Goal: Task Accomplishment & Management: Use online tool/utility

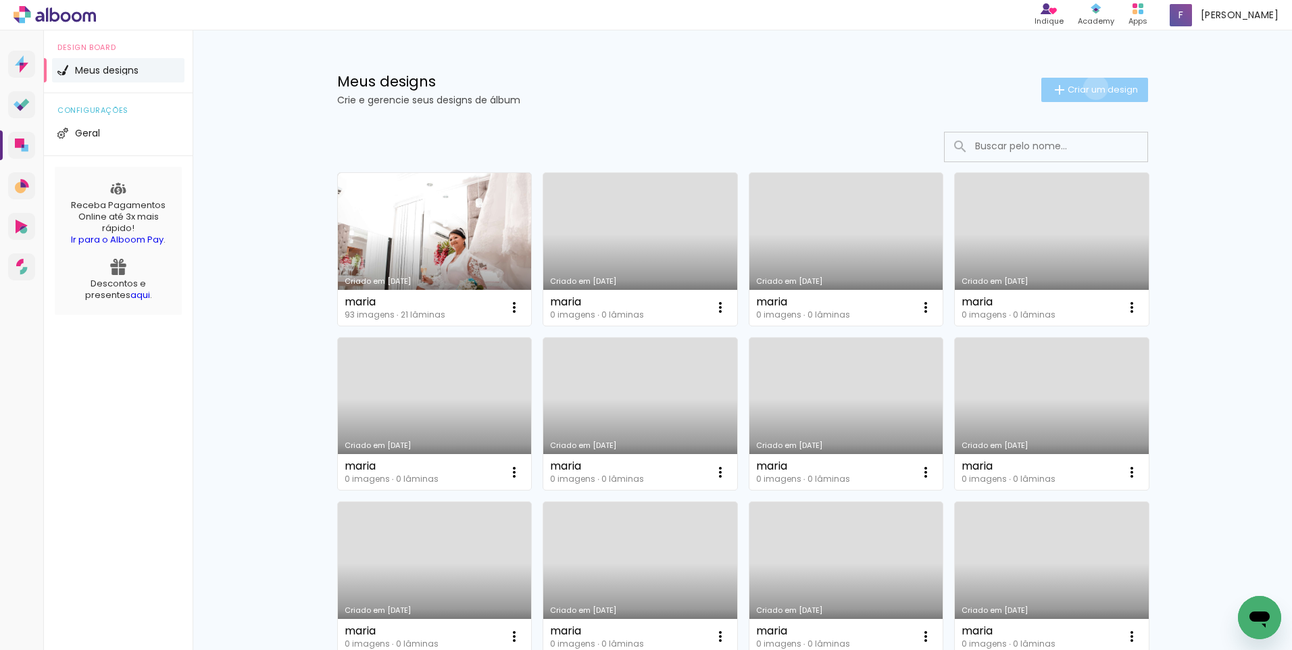
click at [1088, 87] on span "Criar um design" at bounding box center [1103, 89] width 70 height 9
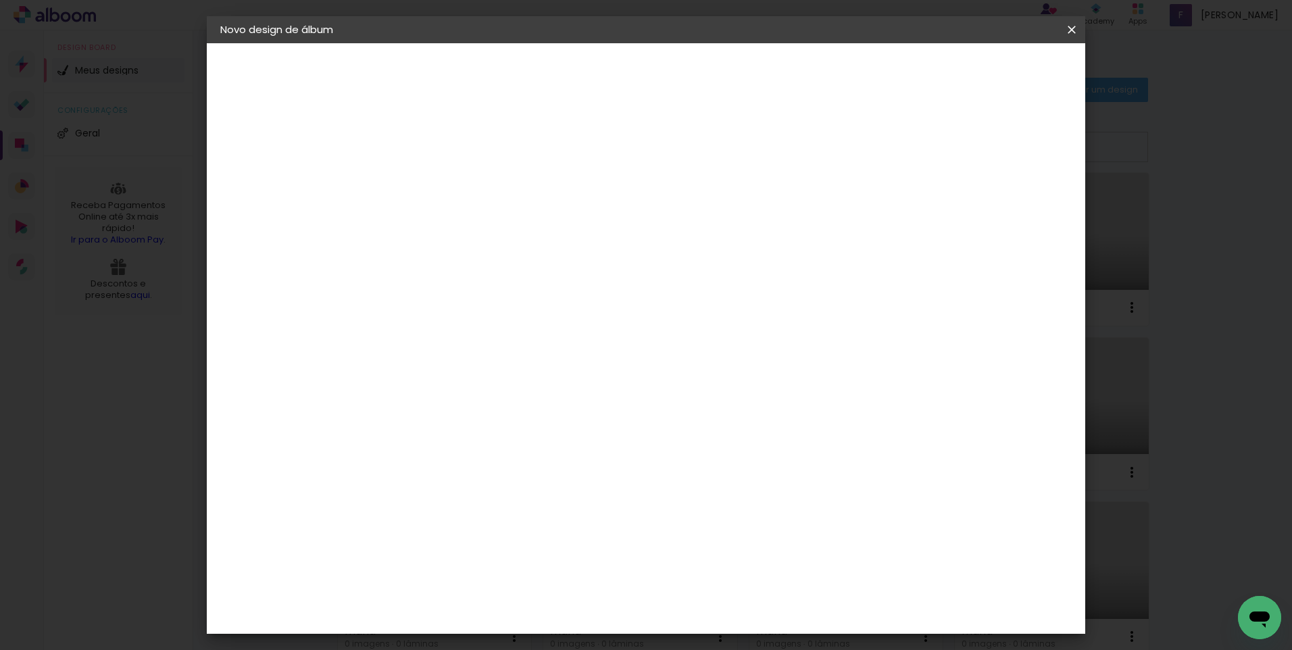
click at [441, 183] on input at bounding box center [441, 181] width 0 height 21
type input "LETÍCIA"
type paper-input "LETÍCIA"
click at [0, 0] on slot "Avançar" at bounding box center [0, 0] width 0 height 0
click at [695, 212] on paper-item "Tamanho Livre" at bounding box center [630, 206] width 130 height 30
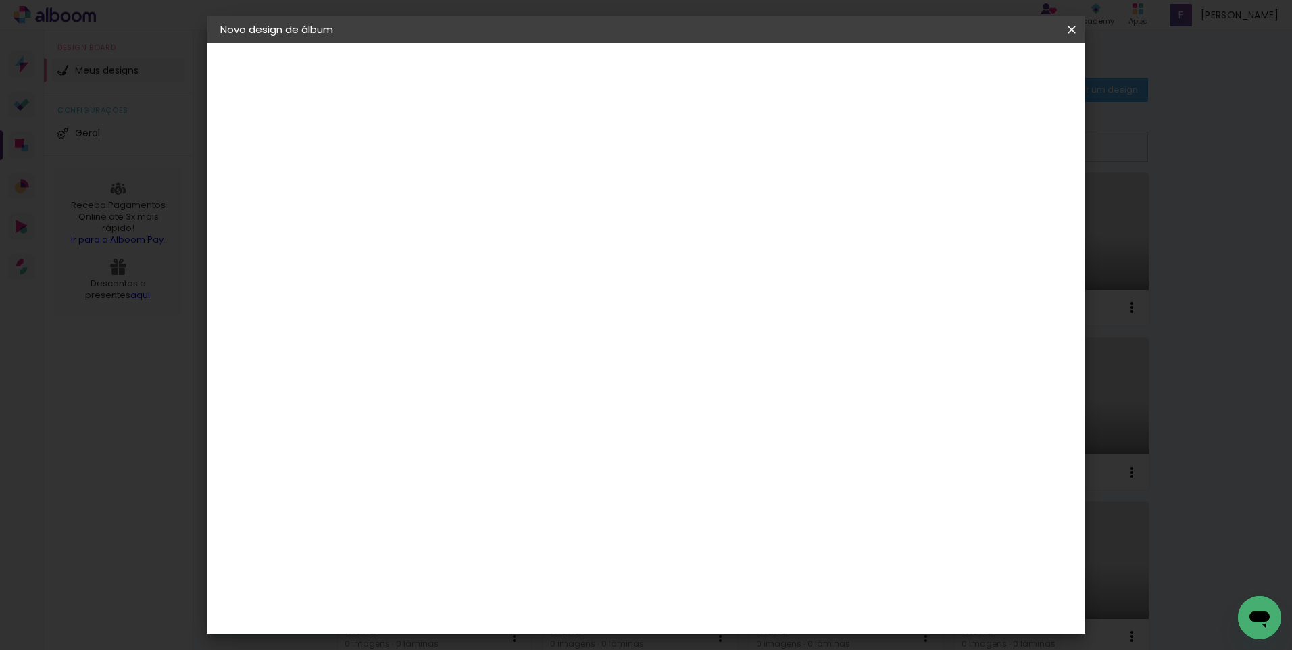
click at [0, 0] on slot "Avançar" at bounding box center [0, 0] width 0 height 0
click at [412, 385] on input "30" at bounding box center [398, 384] width 35 height 20
click at [416, 383] on div "cm" at bounding box center [424, 384] width 16 height 20
type paper-input "30"
click at [415, 379] on input "30" at bounding box center [398, 384] width 35 height 20
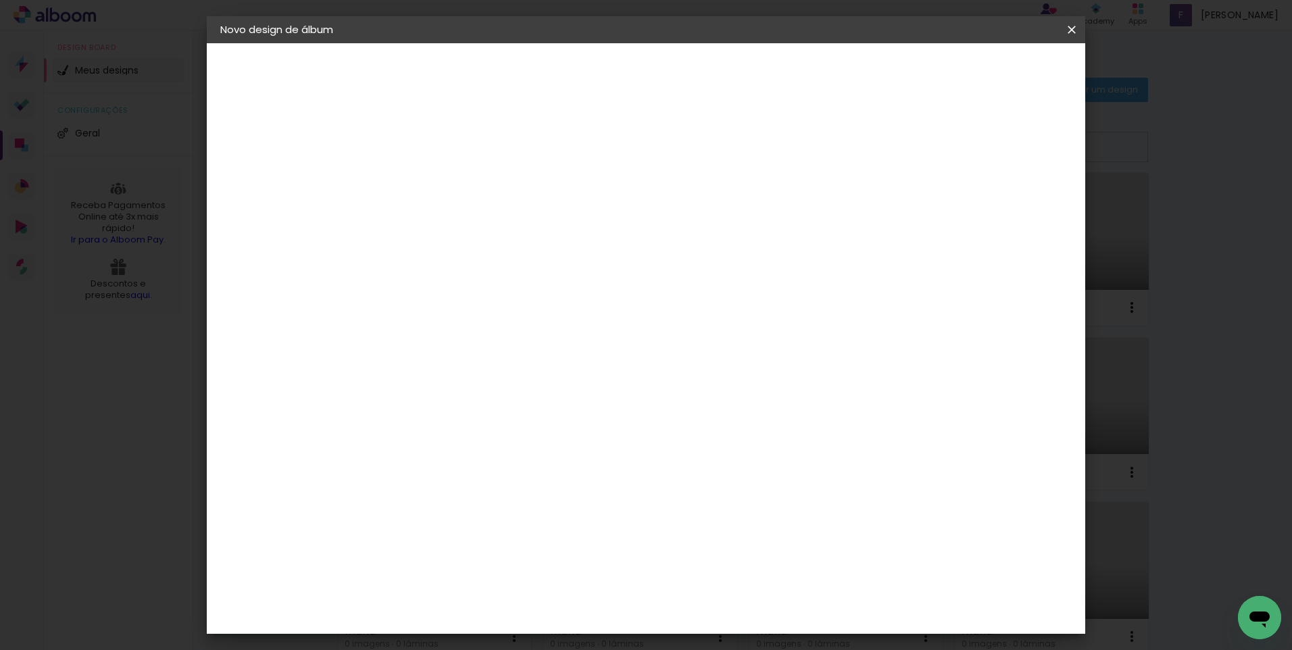
type input "30,5"
type paper-input "30,5"
click at [737, 571] on input "60" at bounding box center [721, 568] width 35 height 20
type input "61"
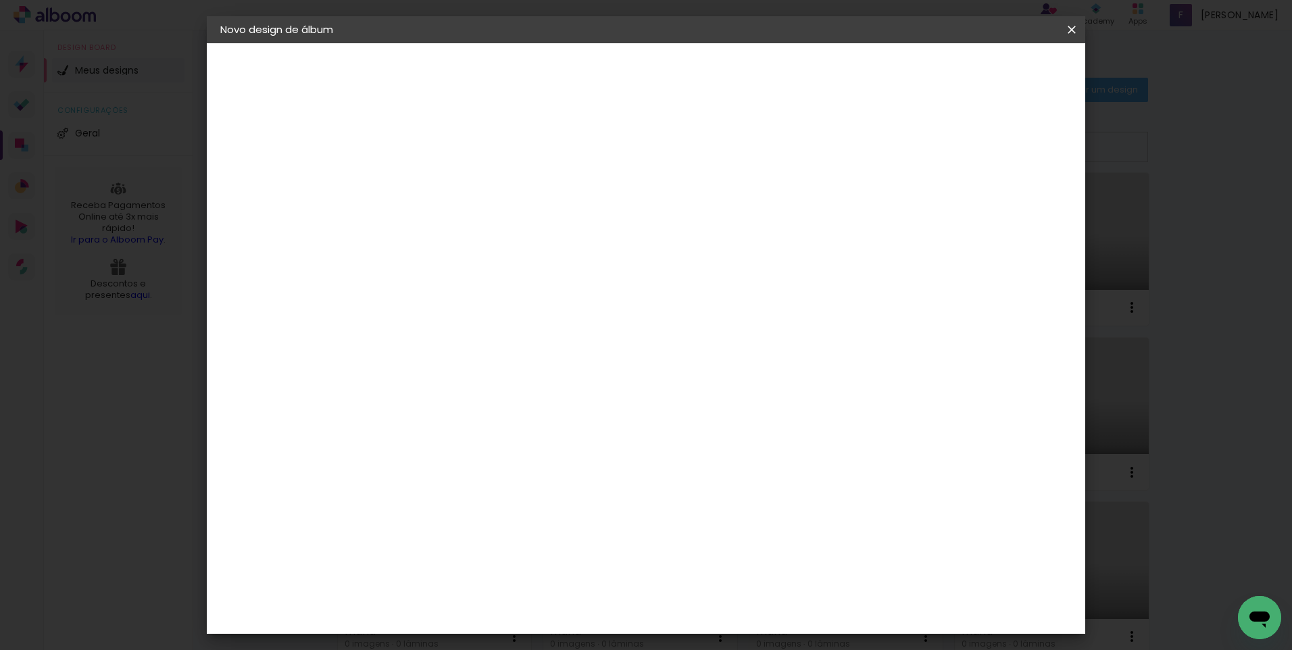
type paper-input "61"
click at [988, 68] on span "Iniciar design" at bounding box center [957, 71] width 62 height 9
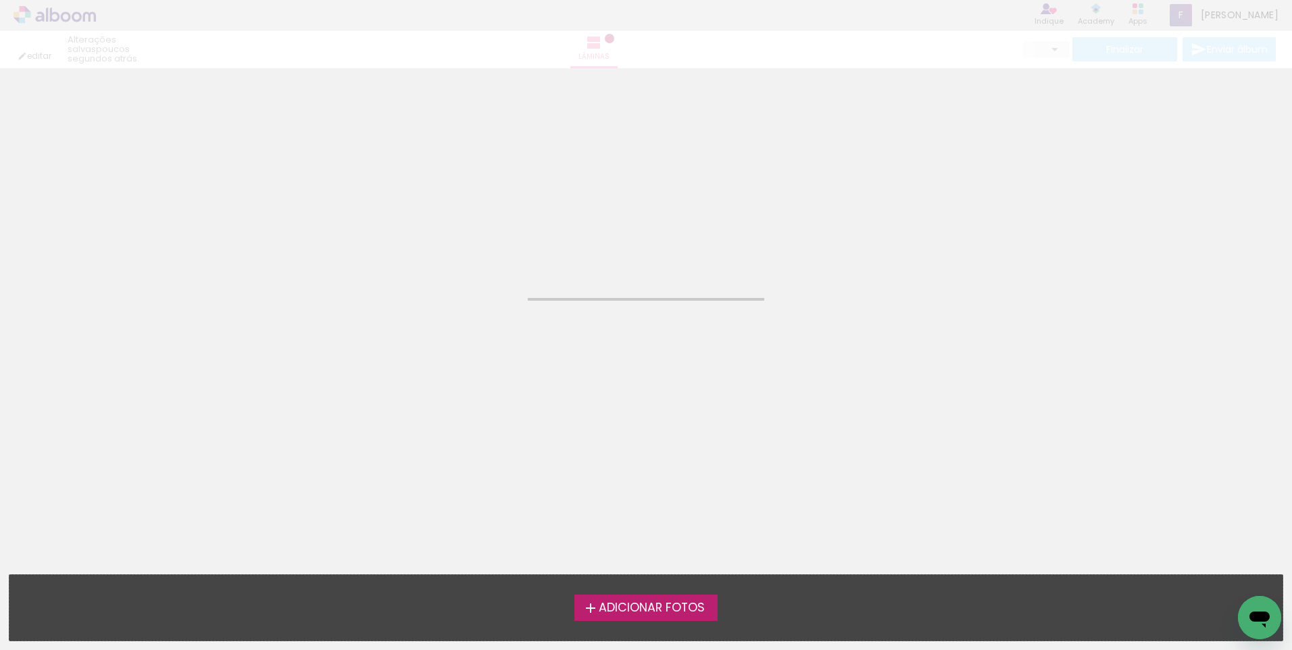
click at [629, 613] on span "Adicionar Fotos" at bounding box center [652, 608] width 106 height 12
click at [0, 0] on input "file" at bounding box center [0, 0] width 0 height 0
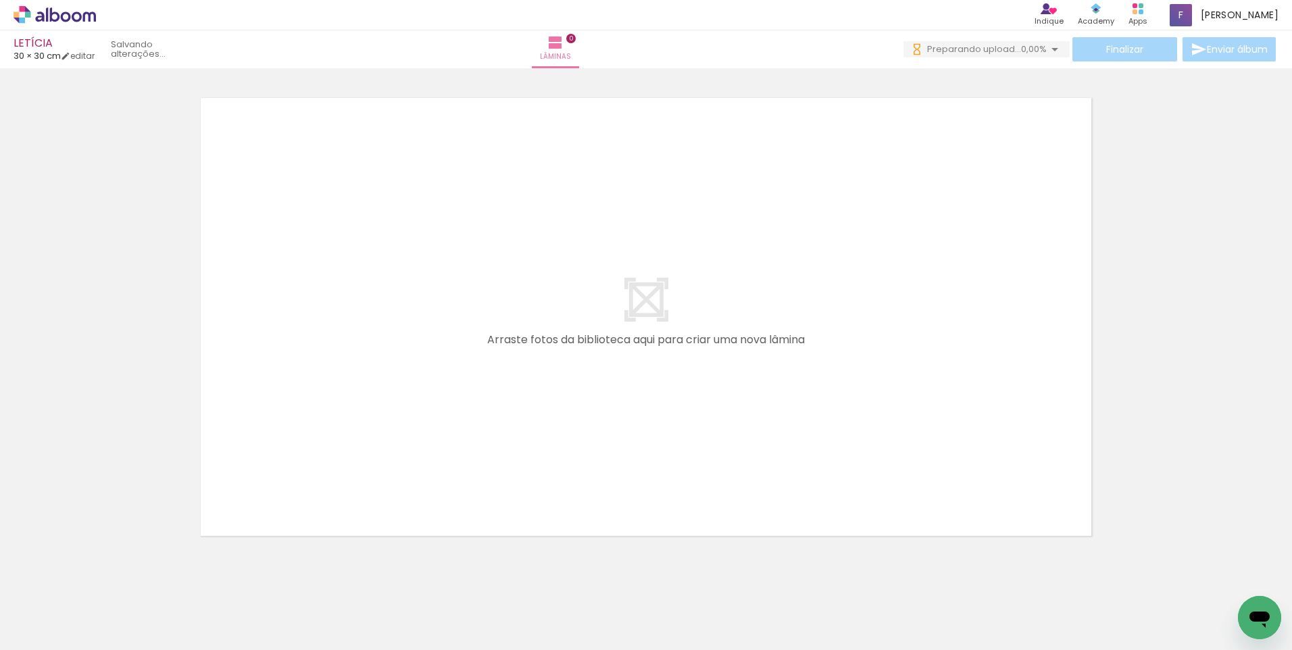
click at [59, 16] on icon at bounding box center [55, 14] width 10 height 14
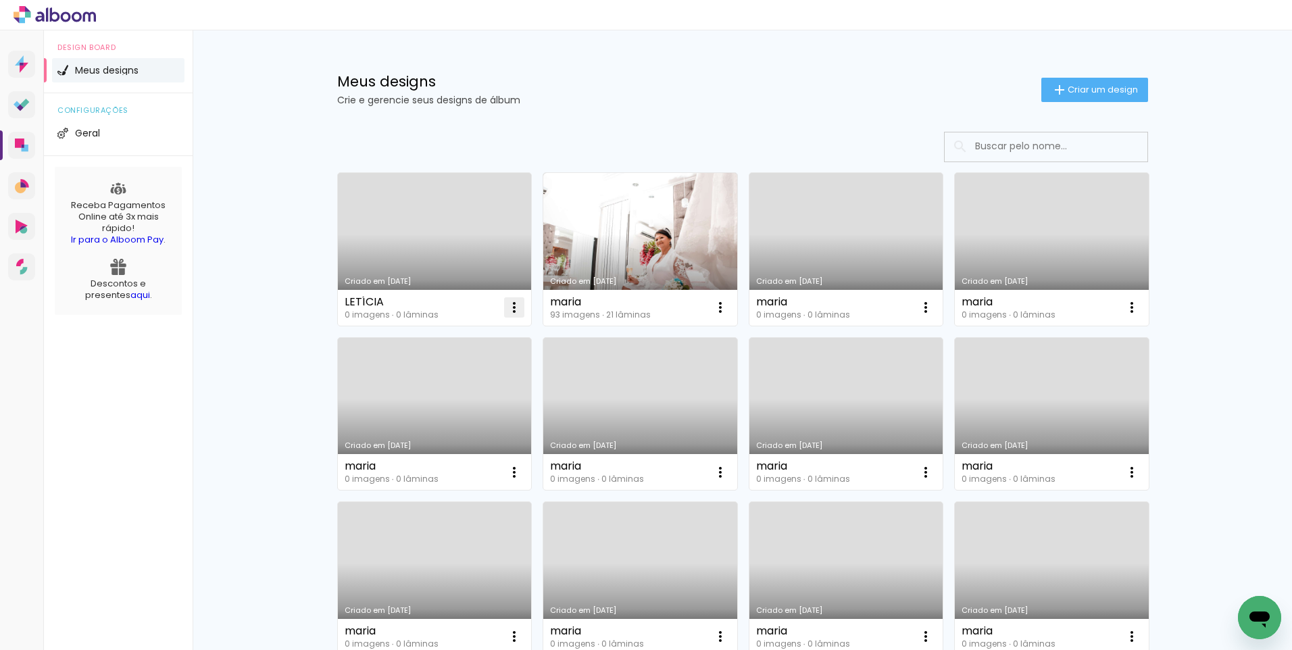
click at [508, 308] on iron-icon at bounding box center [514, 307] width 16 height 16
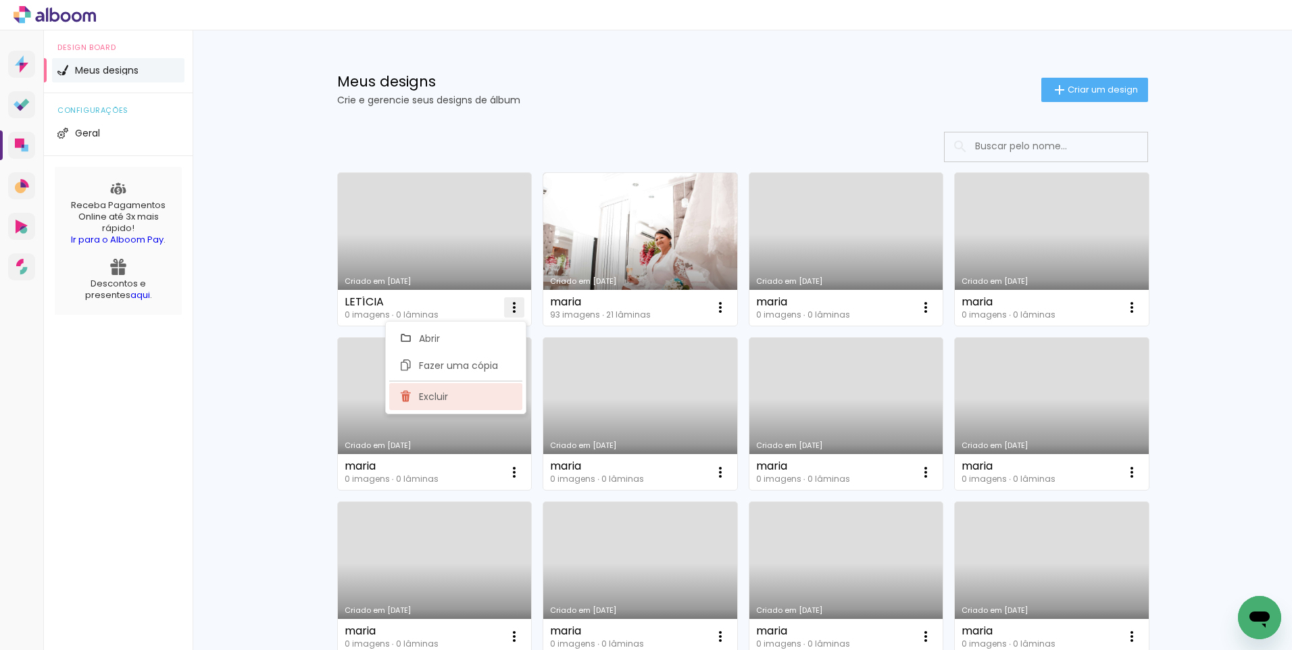
click at [437, 397] on span "Excluir" at bounding box center [433, 396] width 29 height 9
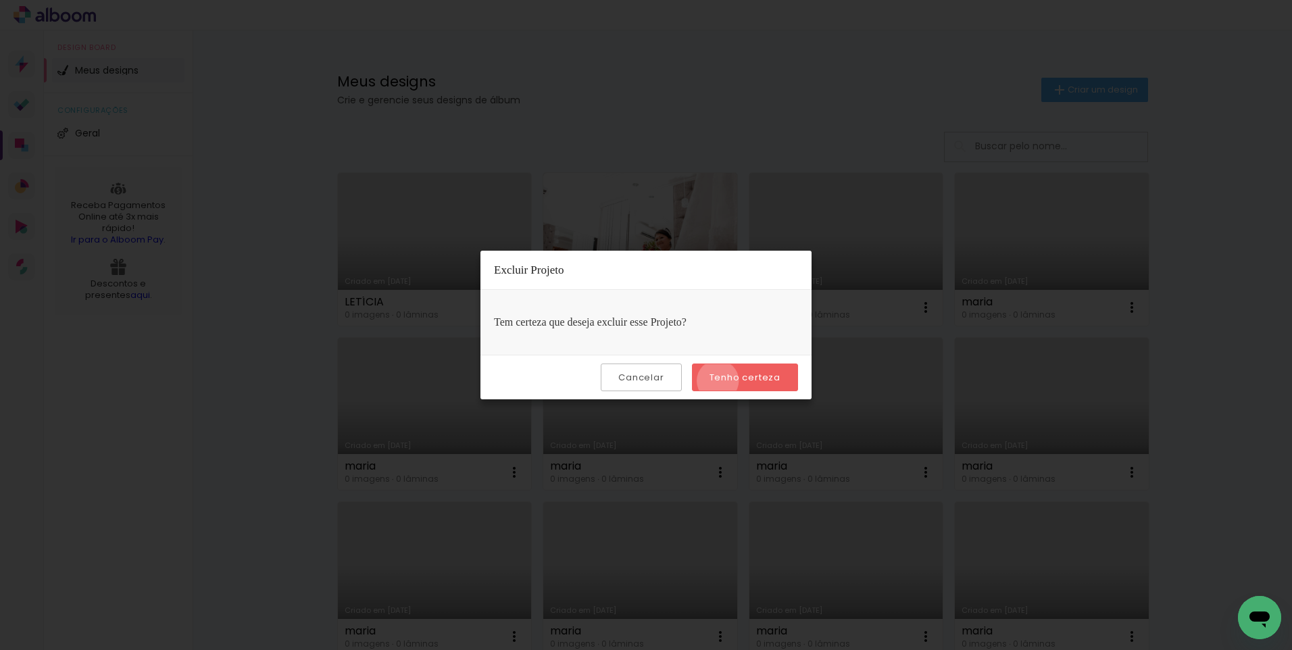
click at [0, 0] on slot "Tenho certeza" at bounding box center [0, 0] width 0 height 0
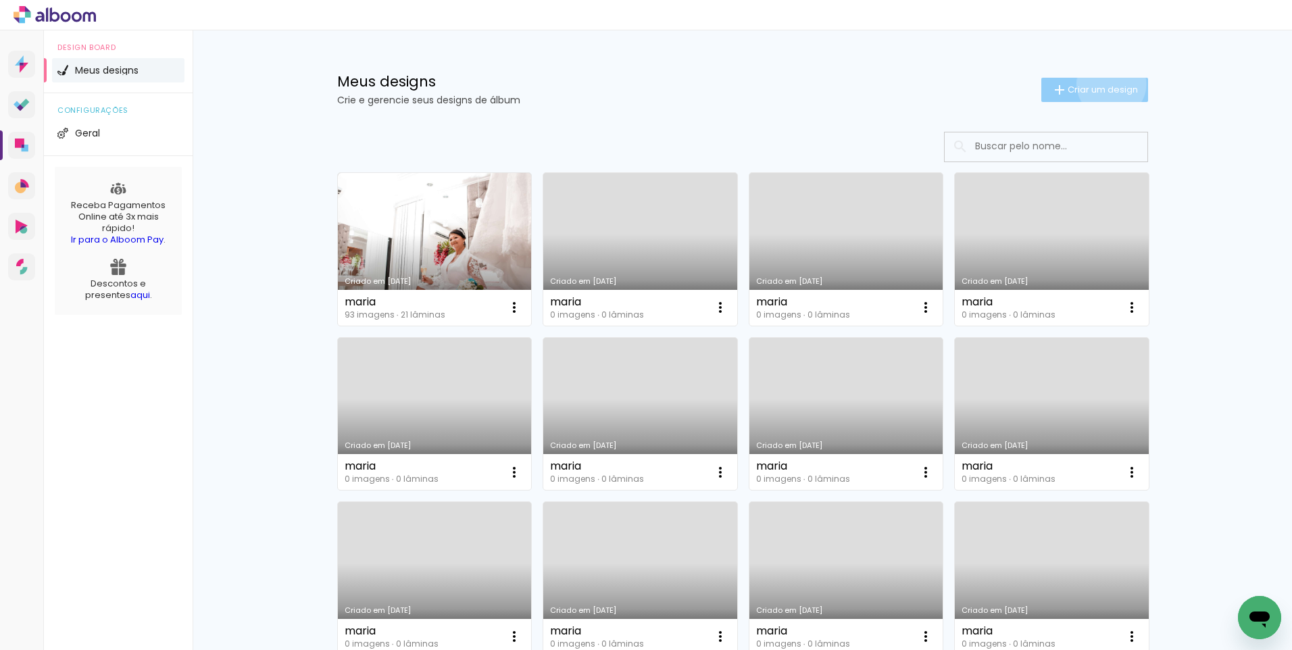
click at [1104, 85] on span "Criar um design" at bounding box center [1103, 89] width 70 height 9
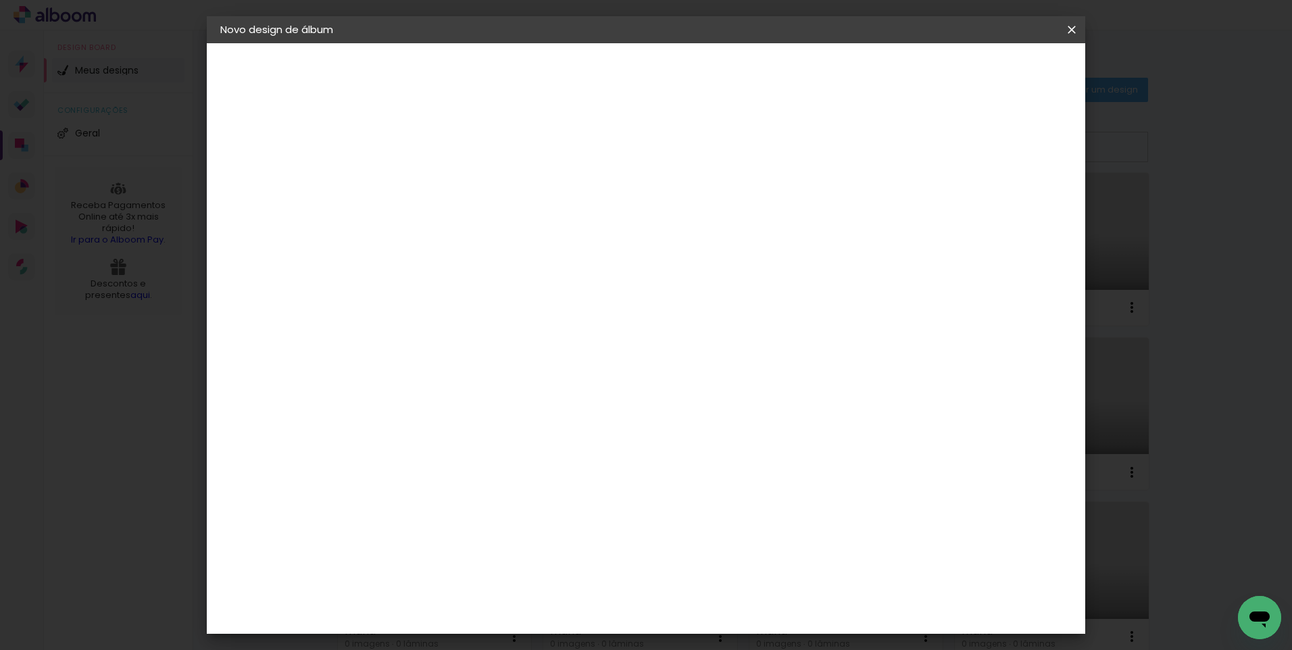
click at [441, 186] on input at bounding box center [441, 181] width 0 height 21
type input "LETÍCIA"
type paper-input "LETÍCIA"
click at [0, 0] on slot "Avançar" at bounding box center [0, 0] width 0 height 0
click at [695, 211] on paper-item "Tamanho Livre" at bounding box center [630, 206] width 130 height 30
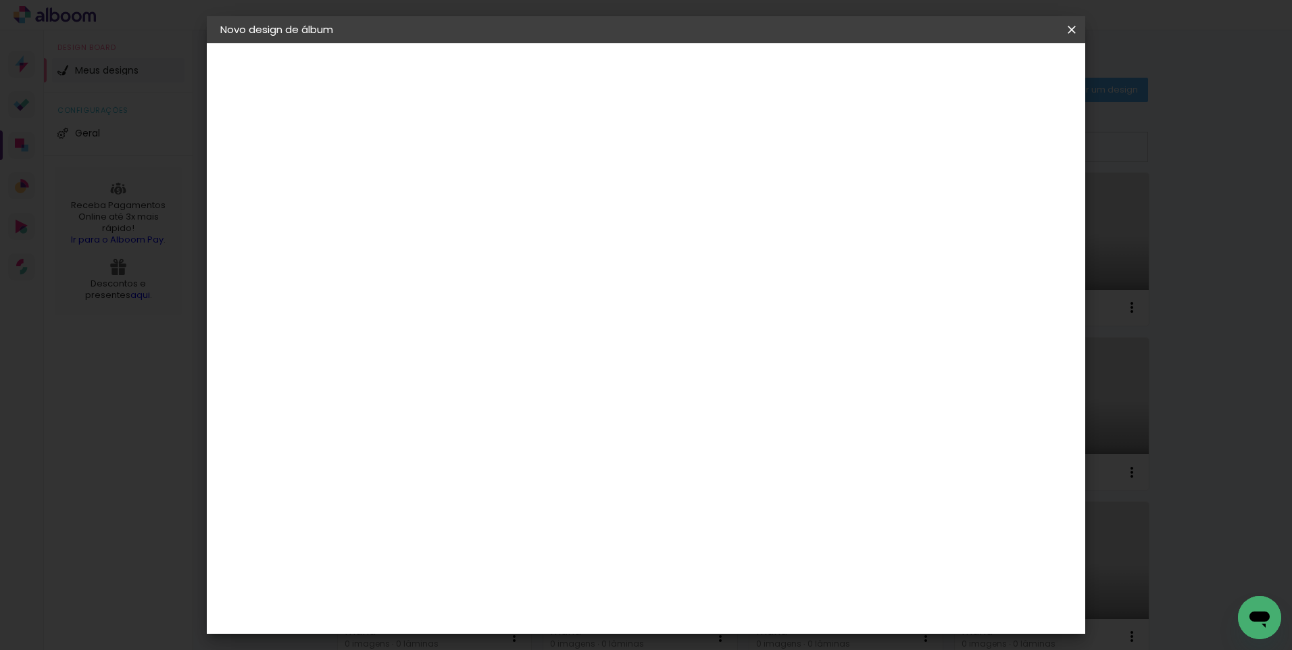
click at [0, 0] on slot "Avançar" at bounding box center [0, 0] width 0 height 0
drag, startPoint x: 413, startPoint y: 381, endPoint x: 379, endPoint y: 384, distance: 34.6
click at [379, 43] on quentale-album-spec "Iniciar design Iniciar design" at bounding box center [646, 43] width 879 height 0
type input "3"
type input "25,4"
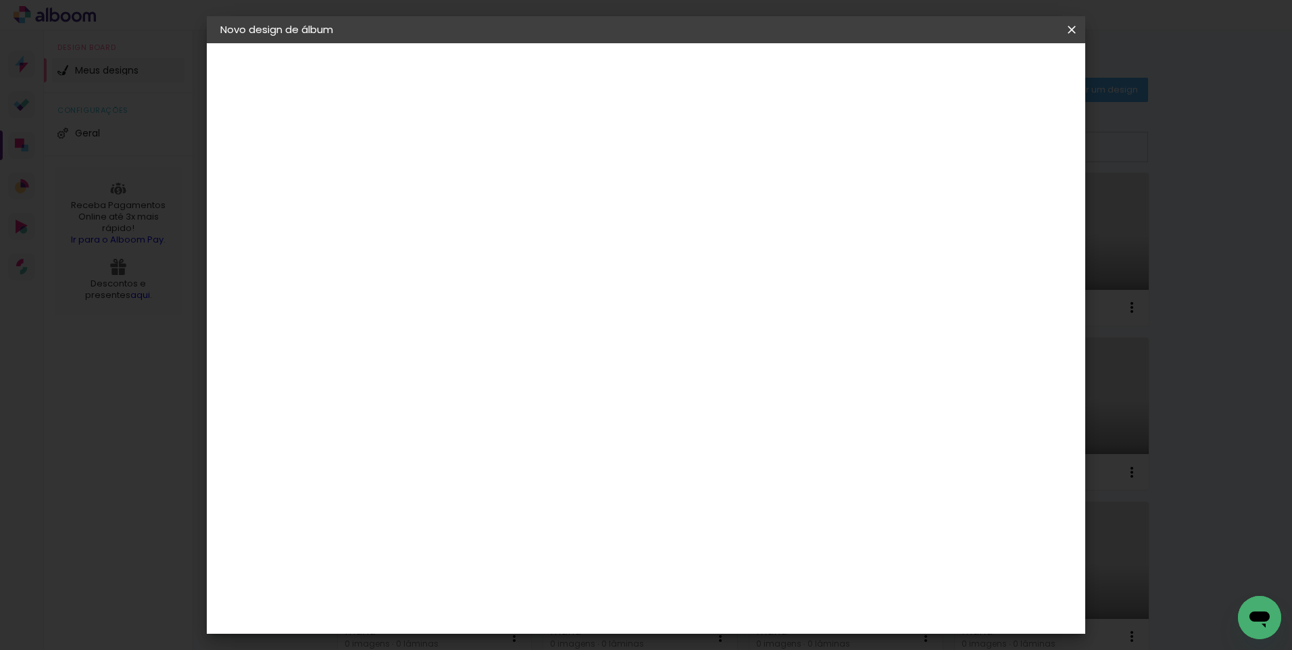
type paper-input "25,4"
drag, startPoint x: 735, startPoint y: 527, endPoint x: 716, endPoint y: 525, distance: 19.7
click at [716, 525] on input "60" at bounding box center [721, 523] width 35 height 20
type input "50,8"
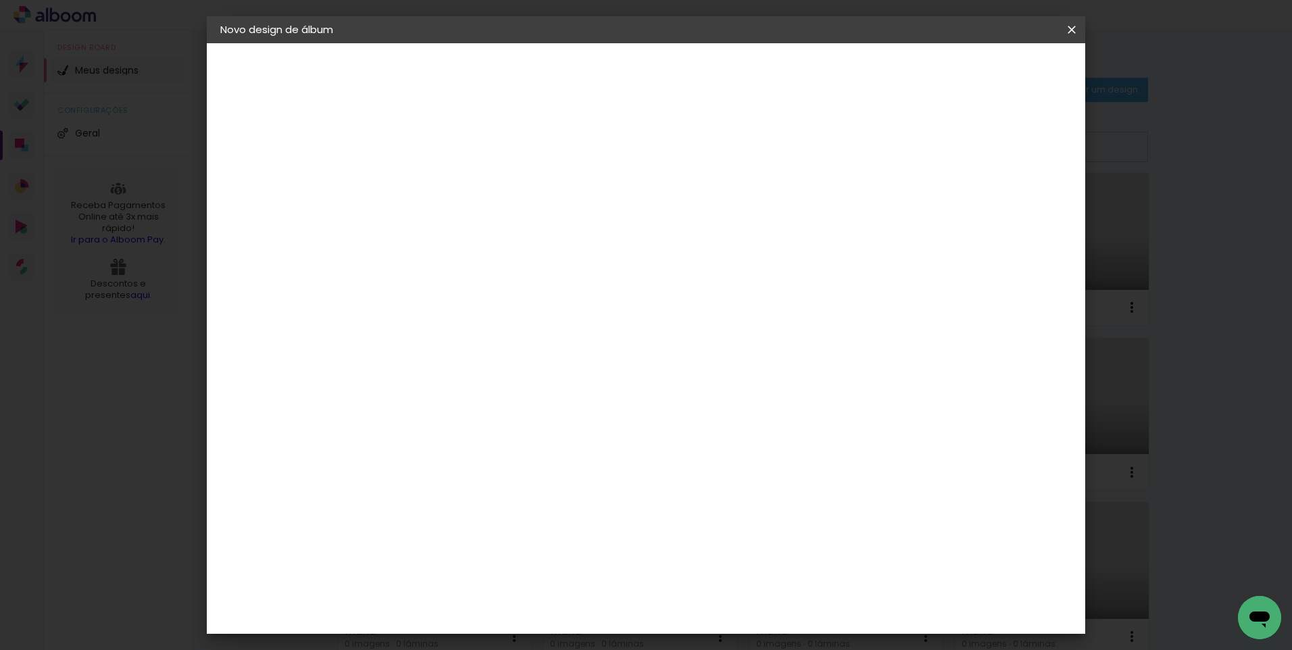
type paper-input "50,8"
click at [988, 76] on span "Iniciar design" at bounding box center [957, 71] width 62 height 9
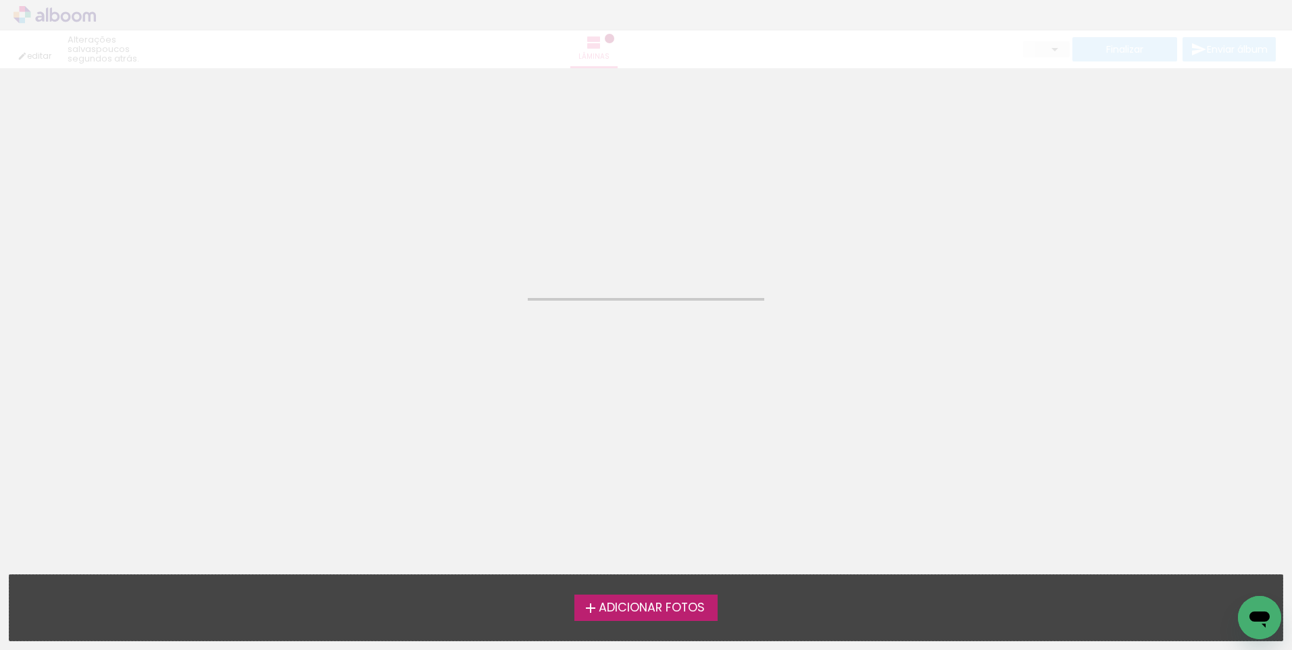
click at [676, 608] on span "Adicionar Fotos" at bounding box center [652, 608] width 106 height 12
click at [0, 0] on input "file" at bounding box center [0, 0] width 0 height 0
